Goal: Transaction & Acquisition: Purchase product/service

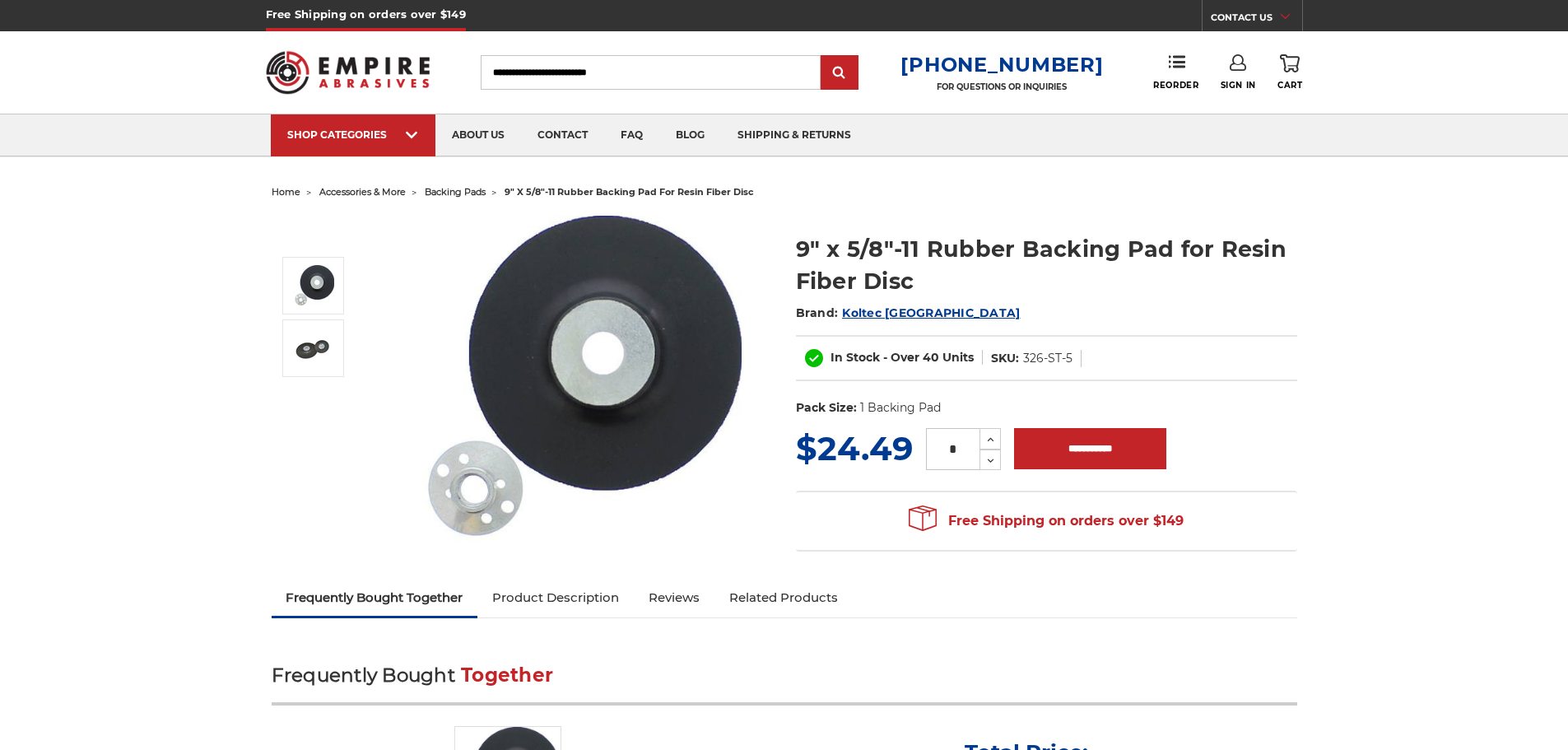
click at [601, 311] on img at bounding box center [576, 380] width 329 height 329
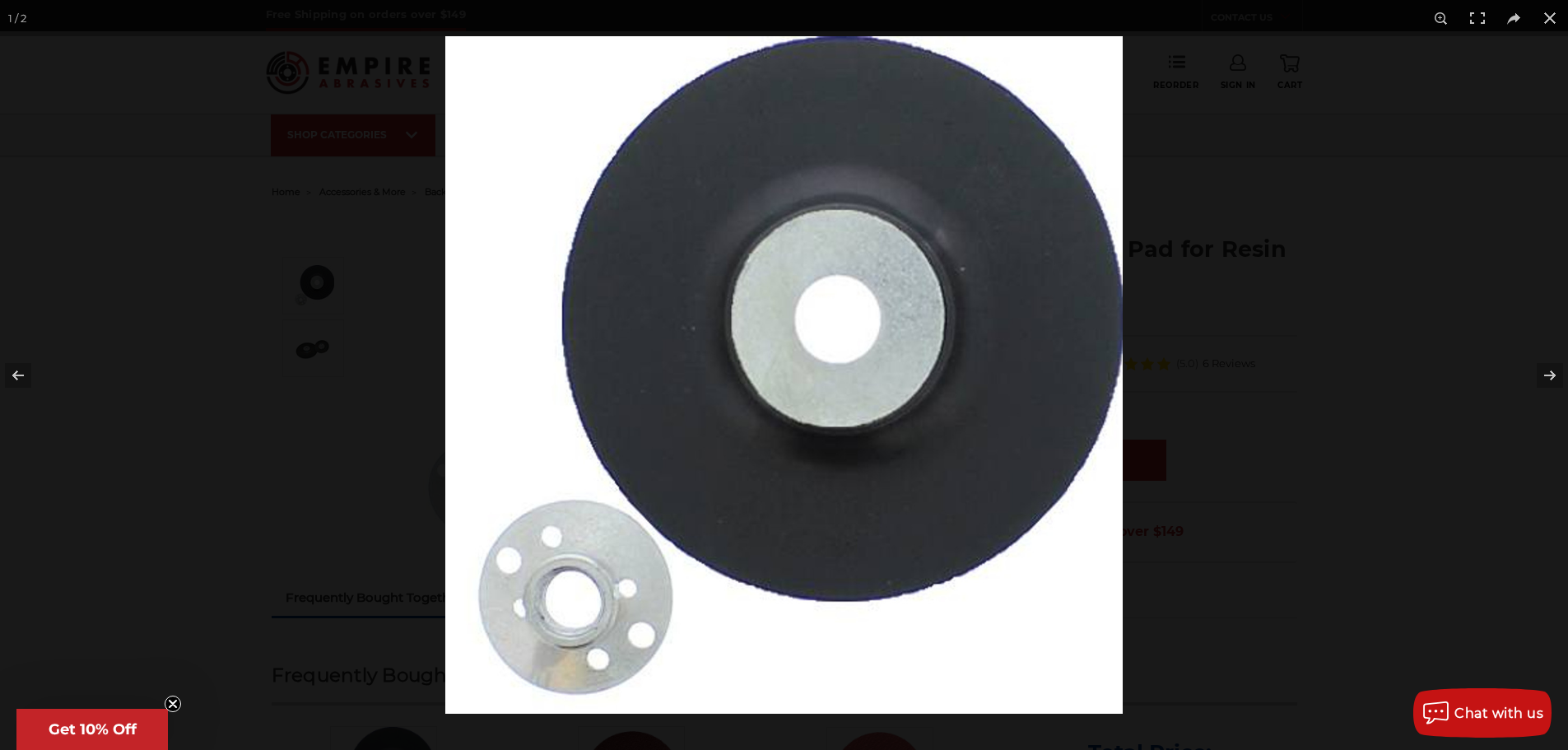
click at [1018, 310] on img at bounding box center [784, 374] width 677 height 677
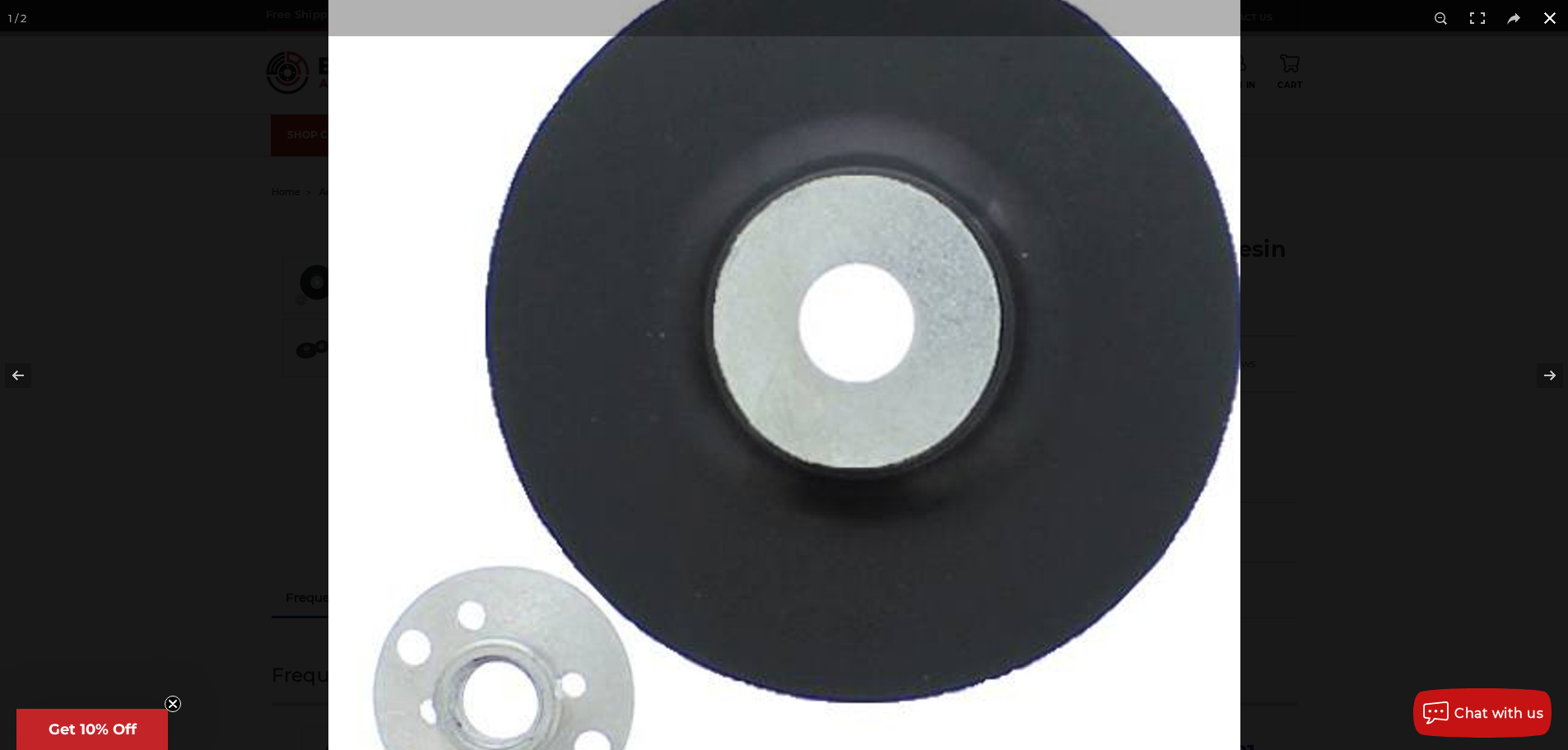
click at [1374, 303] on div at bounding box center [1383, 446] width 2111 height 1010
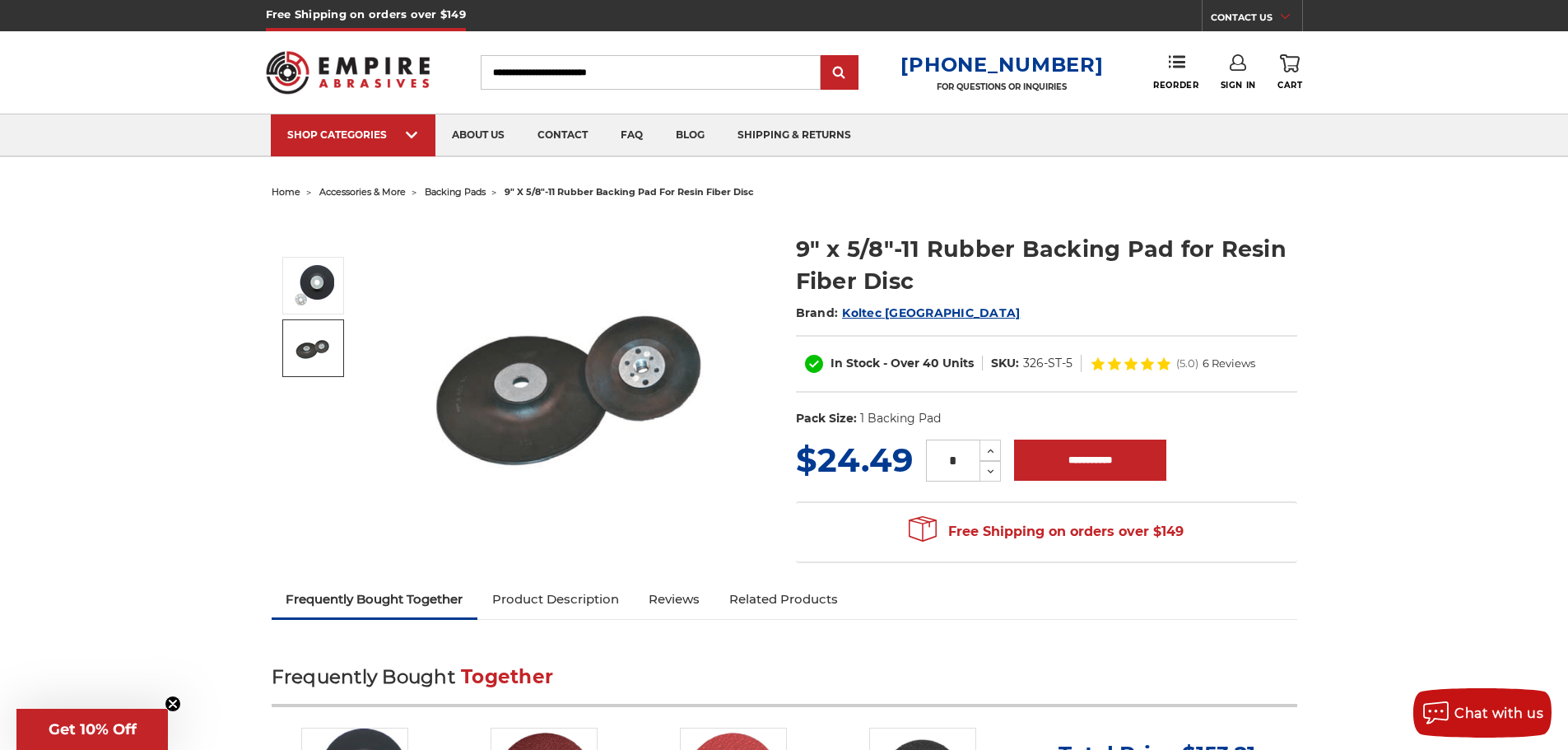
click at [287, 353] on link at bounding box center [313, 348] width 62 height 58
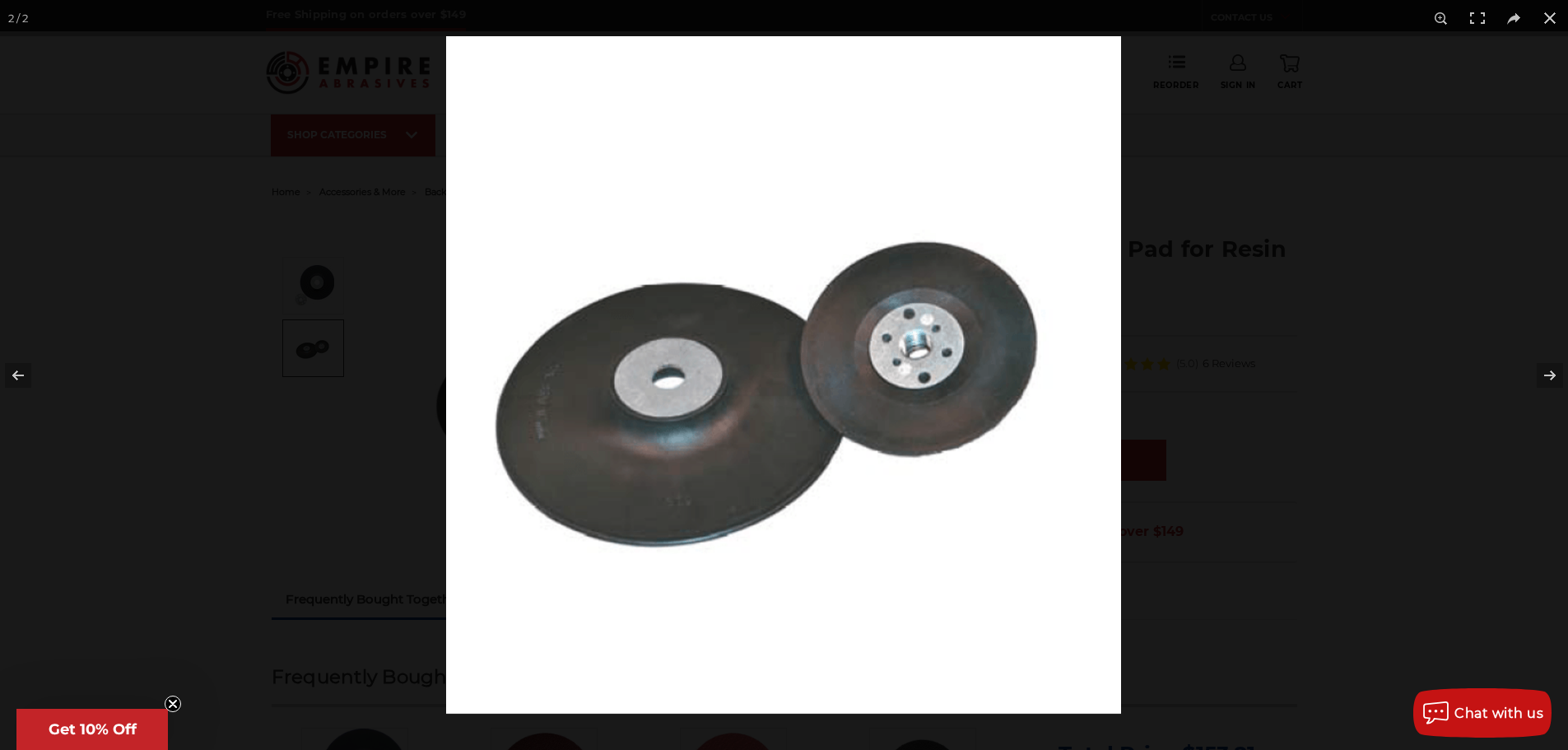
click at [719, 461] on img at bounding box center [784, 374] width 675 height 677
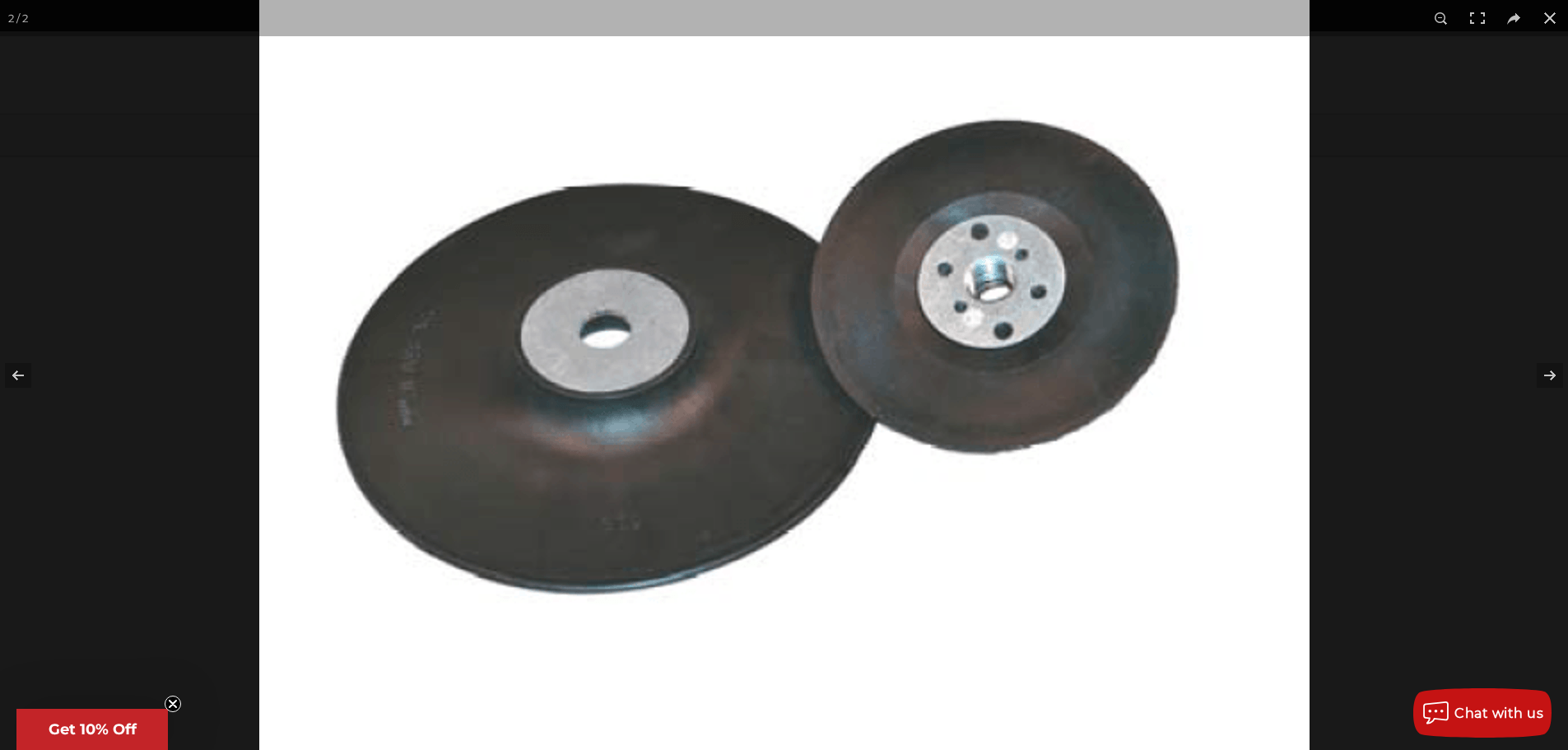
click at [479, 418] on img at bounding box center [784, 326] width 1050 height 1054
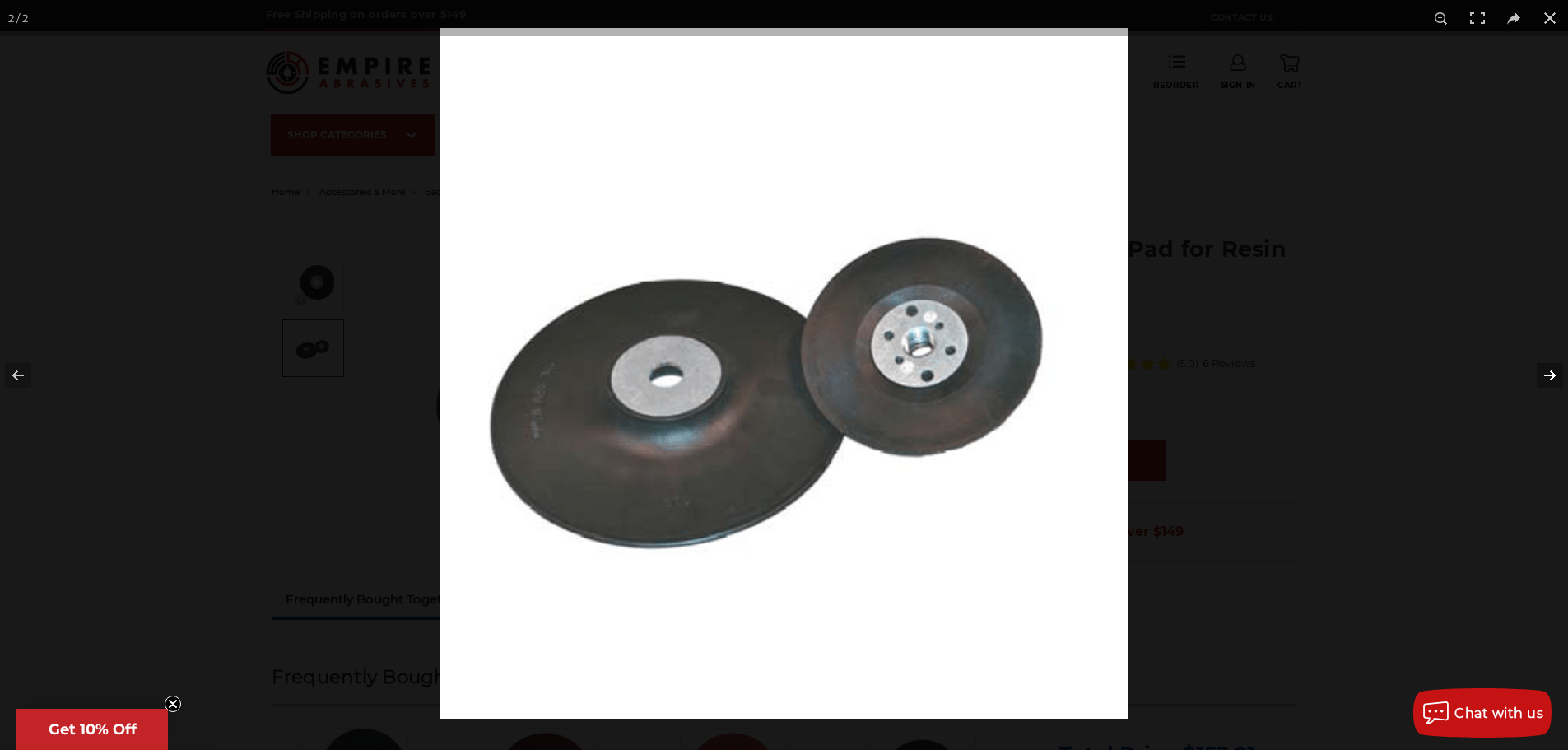
click at [1557, 387] on button at bounding box center [1539, 375] width 58 height 82
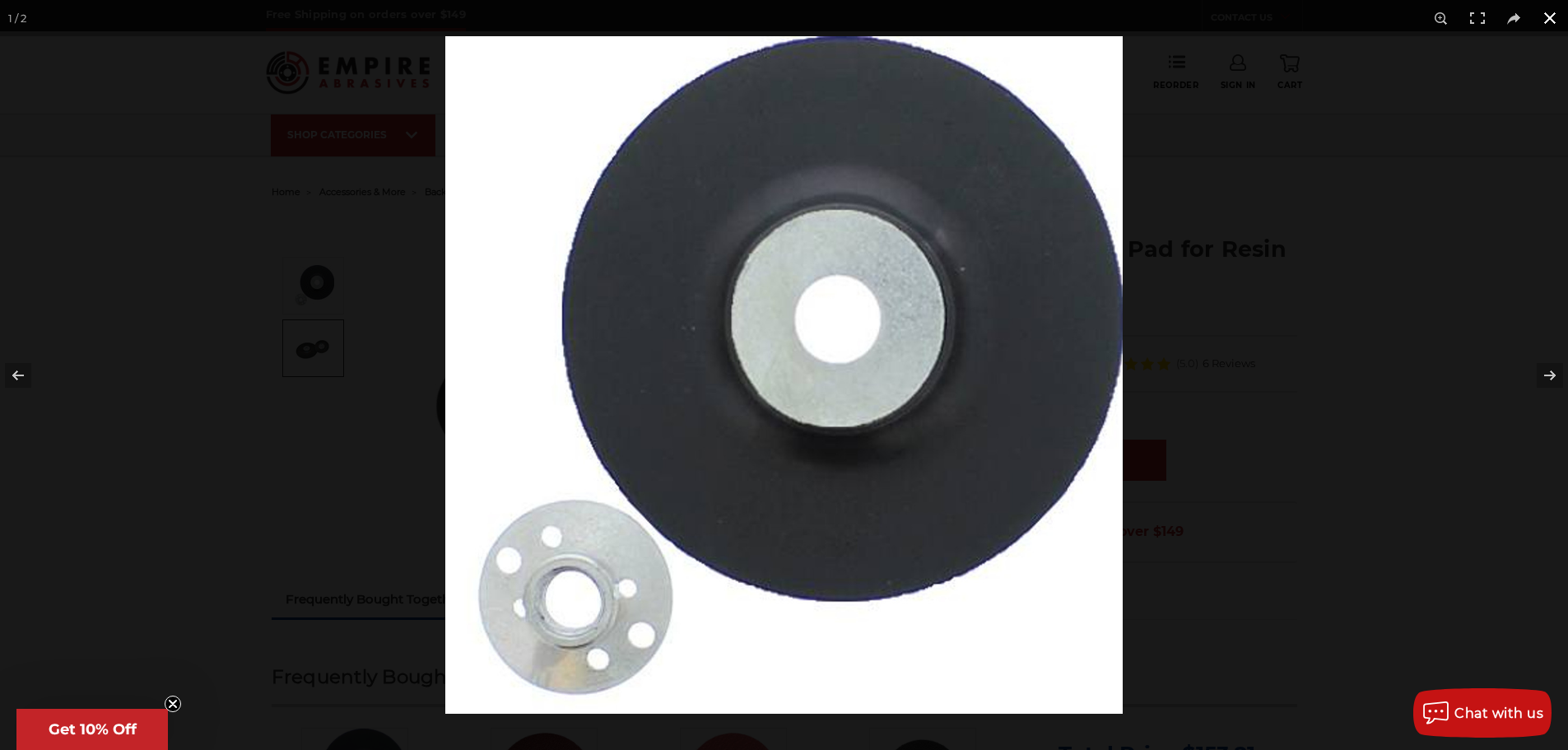
click at [1338, 408] on div at bounding box center [1229, 411] width 1568 height 750
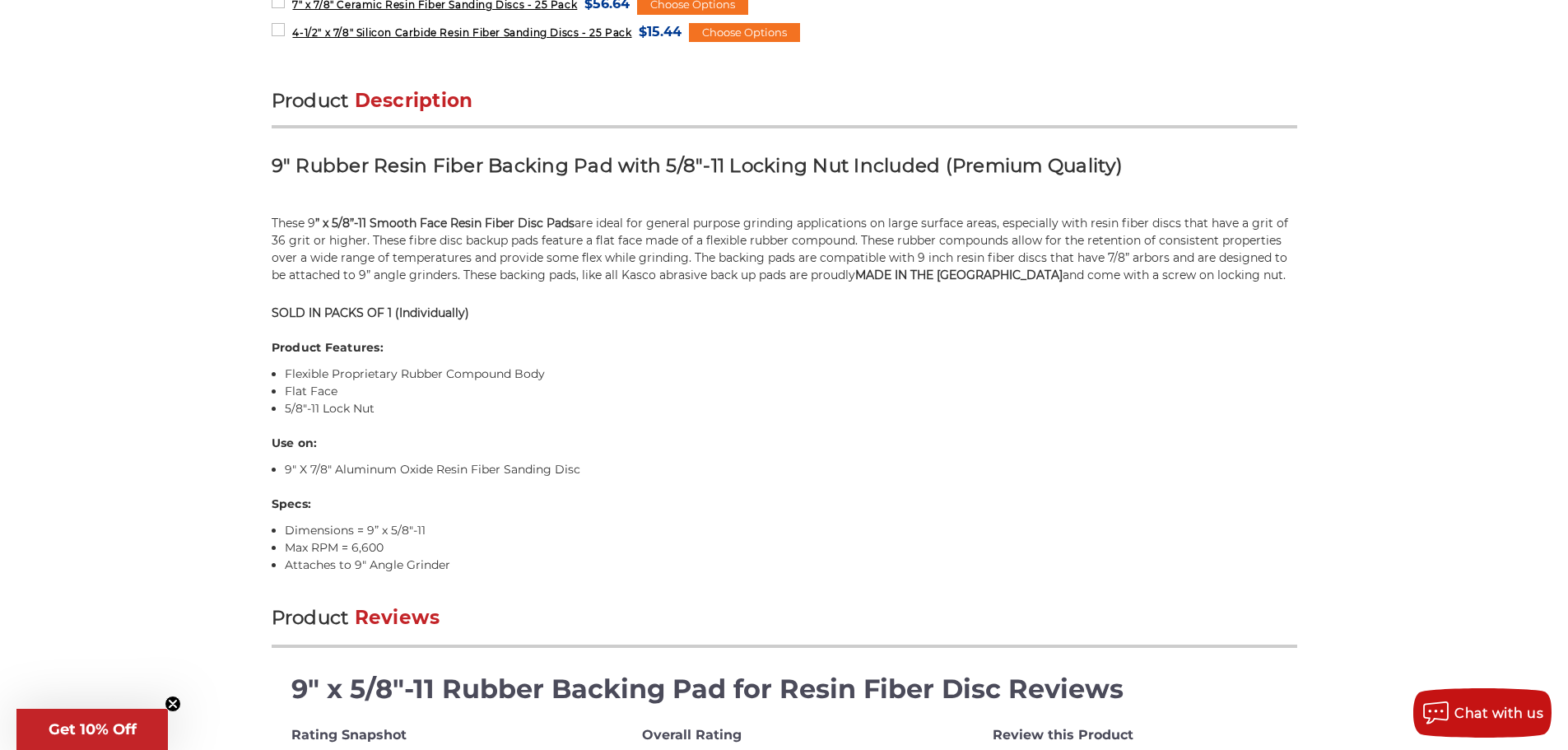
scroll to position [905, 0]
